Goal: Book appointment/travel/reservation

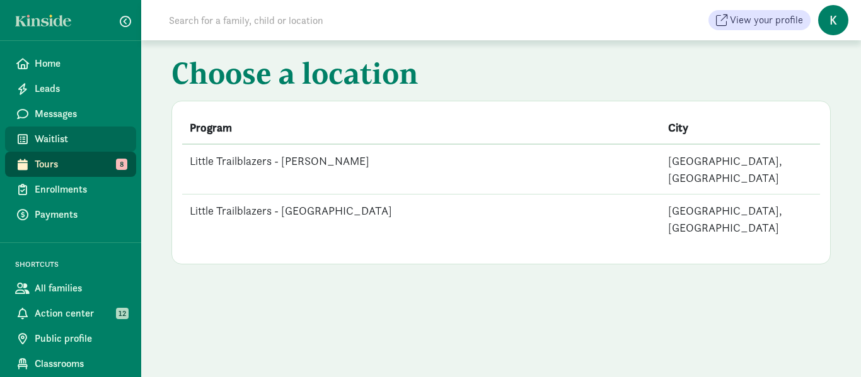
click at [71, 135] on span "Waitlist" at bounding box center [80, 139] width 91 height 15
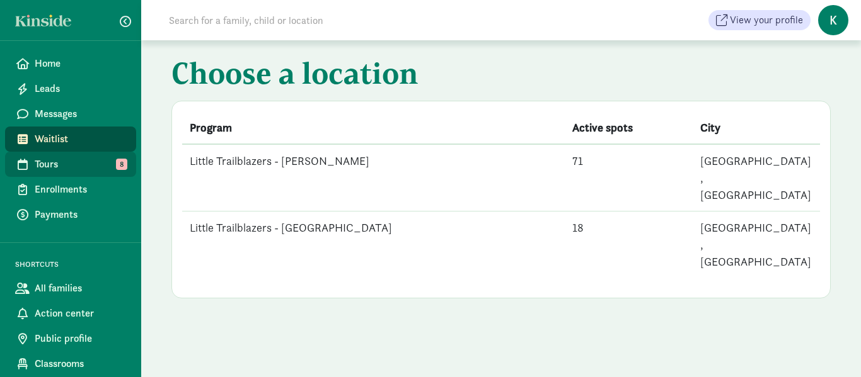
click at [65, 159] on span "Tours" at bounding box center [80, 164] width 91 height 15
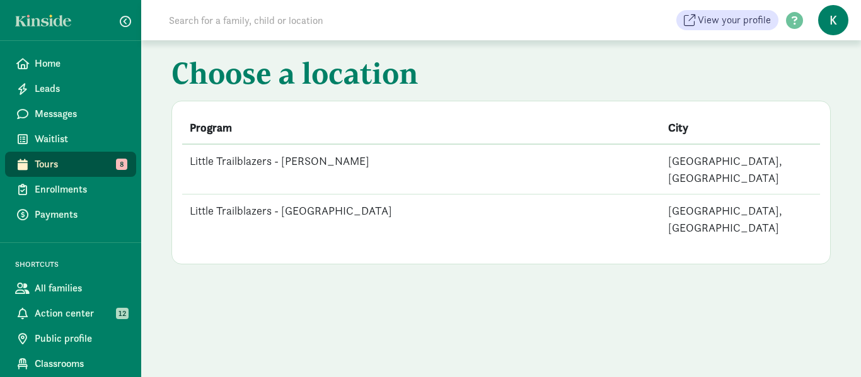
click at [328, 159] on td "Little Trailblazers - [PERSON_NAME]" at bounding box center [421, 169] width 478 height 50
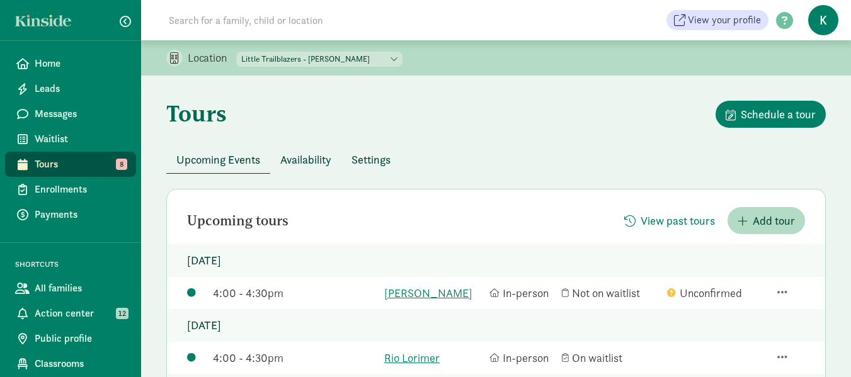
scroll to position [126, 0]
